Goal: Find specific page/section: Find specific page/section

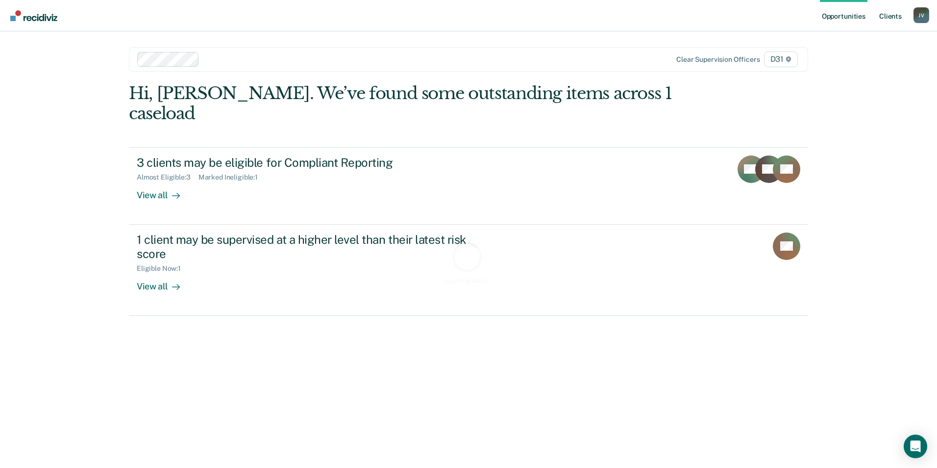
click at [888, 10] on link "Client s" at bounding box center [890, 15] width 26 height 31
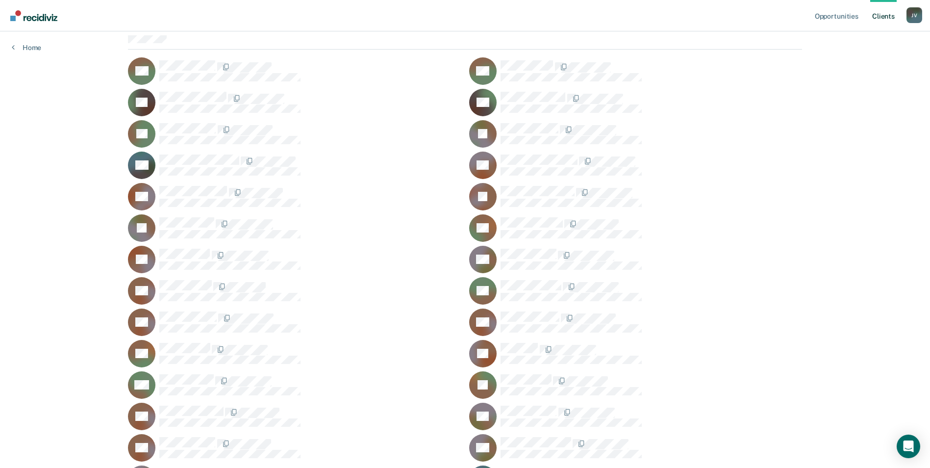
scroll to position [294, 0]
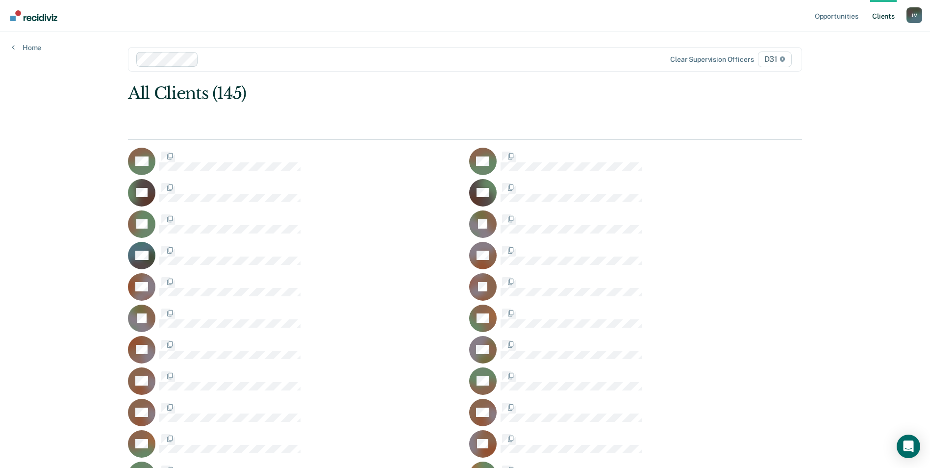
scroll to position [294, 0]
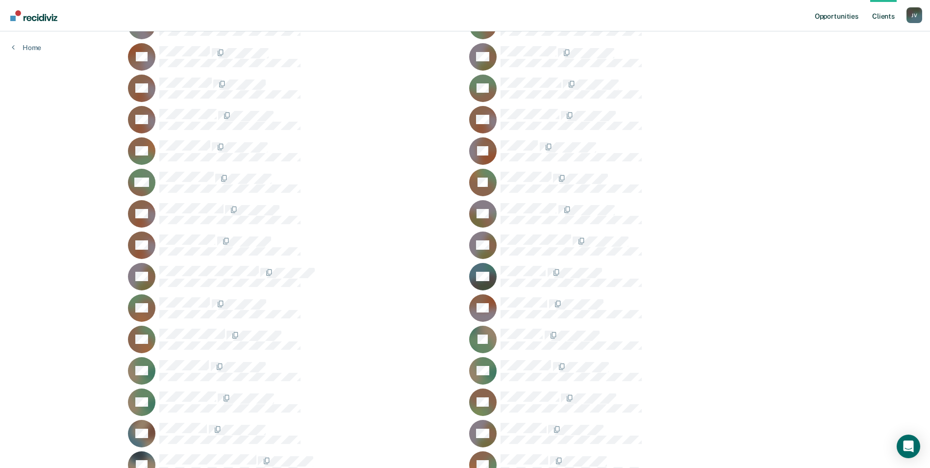
click at [840, 18] on link "Opportunities" at bounding box center [837, 15] width 48 height 31
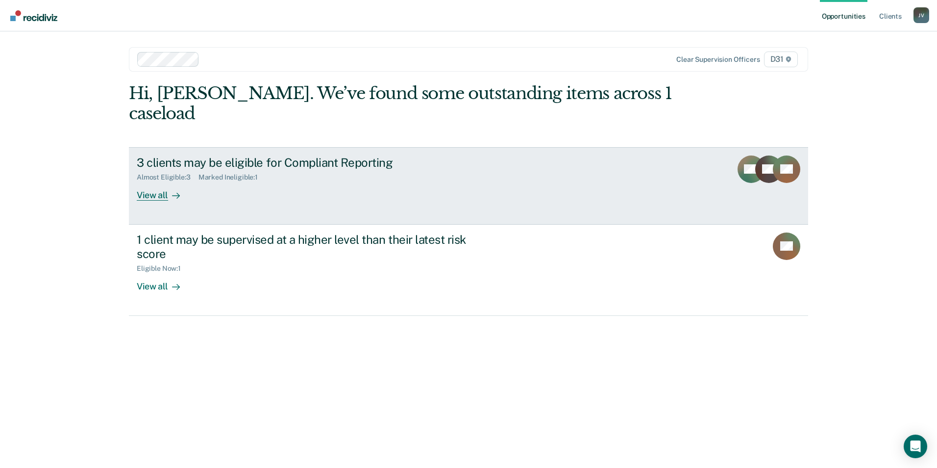
click at [754, 156] on rect at bounding box center [751, 168] width 27 height 27
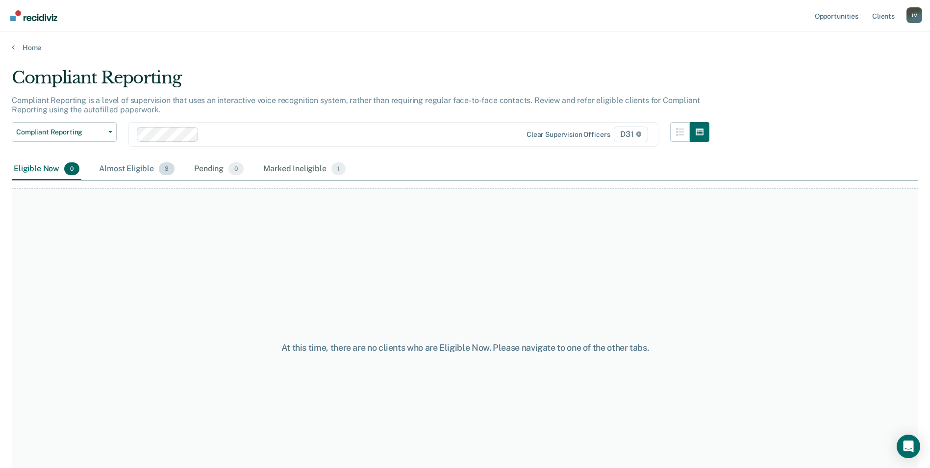
click at [153, 172] on div "Almost Eligible 3" at bounding box center [136, 169] width 79 height 22
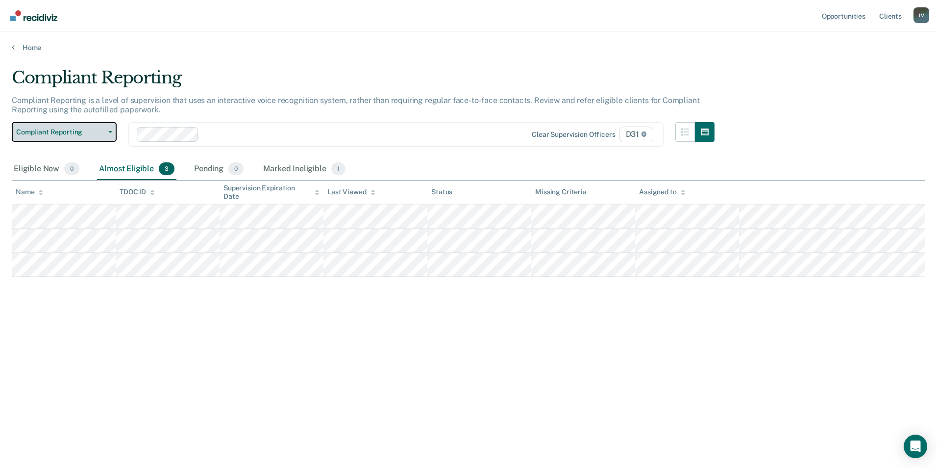
click at [107, 129] on button "Compliant Reporting" at bounding box center [64, 132] width 105 height 20
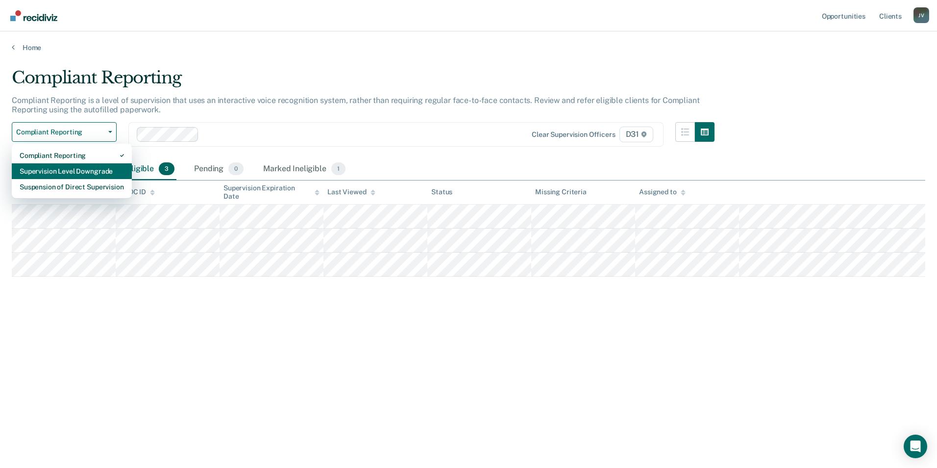
click at [96, 176] on div "Supervision Level Downgrade" at bounding box center [72, 171] width 104 height 16
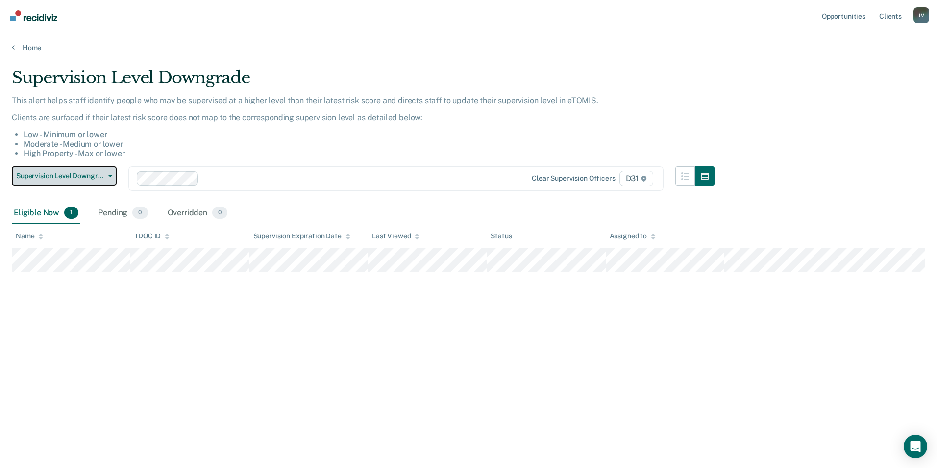
click at [108, 177] on button "Supervision Level Downgrade" at bounding box center [64, 176] width 105 height 20
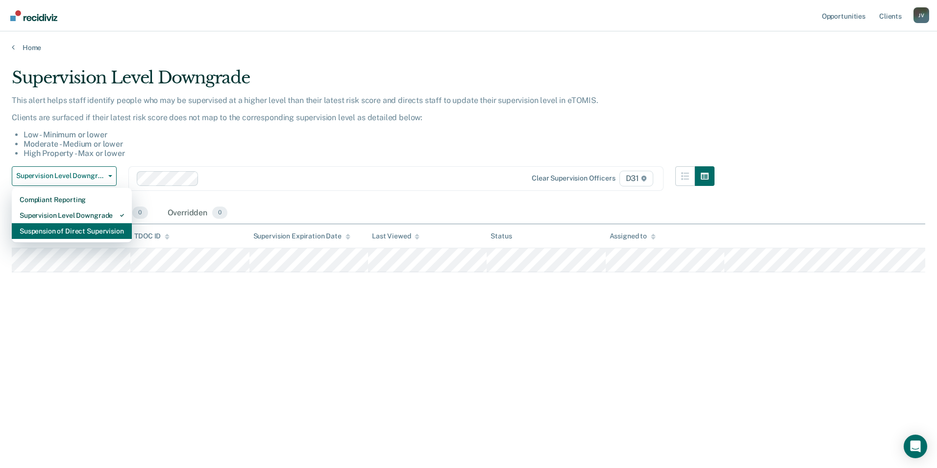
click at [93, 231] on div "Suspension of Direct Supervision" at bounding box center [72, 231] width 104 height 16
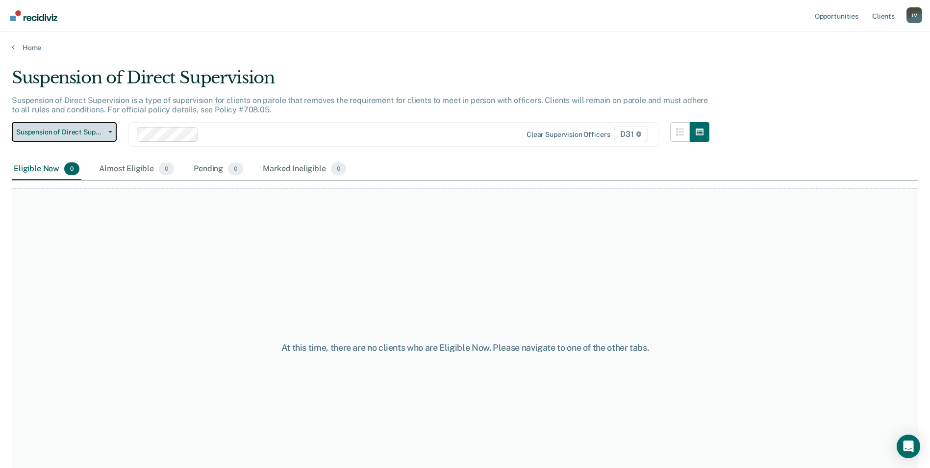
click at [116, 130] on button "Suspension of Direct Supervision" at bounding box center [64, 132] width 105 height 20
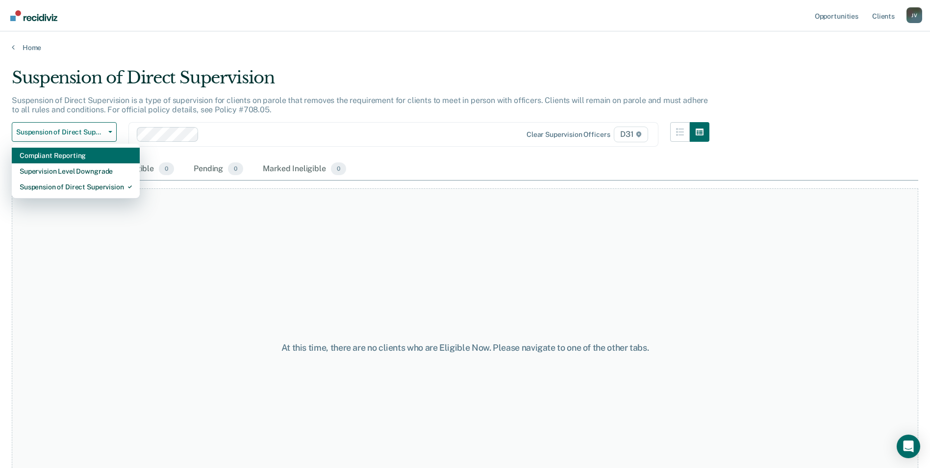
click at [99, 153] on div "Compliant Reporting" at bounding box center [76, 156] width 112 height 16
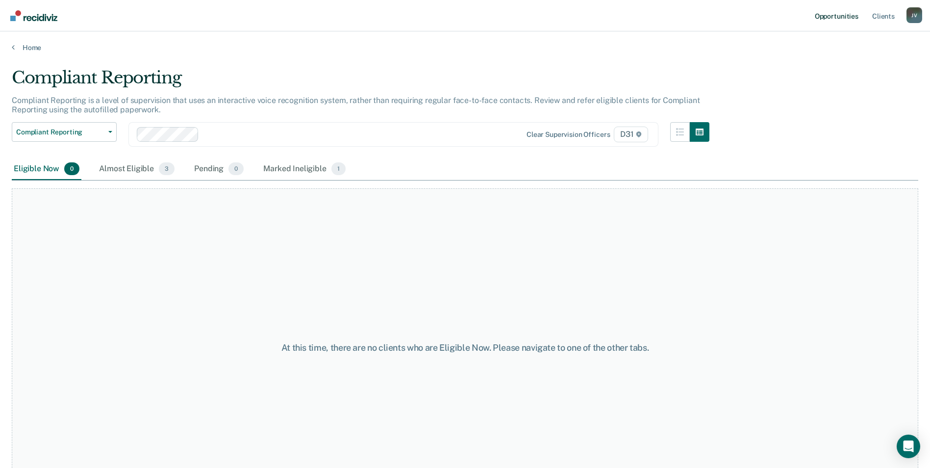
click at [845, 15] on link "Opportunities" at bounding box center [837, 15] width 48 height 31
